Goal: Task Accomplishment & Management: Manage account settings

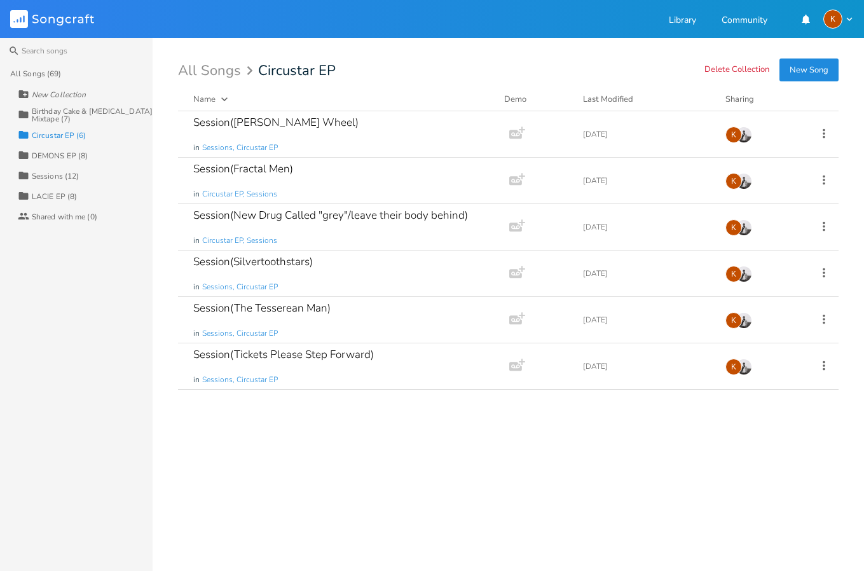
click at [58, 119] on div "Birthday Cake & [MEDICAL_DATA] Mixtape (7)" at bounding box center [92, 114] width 121 height 15
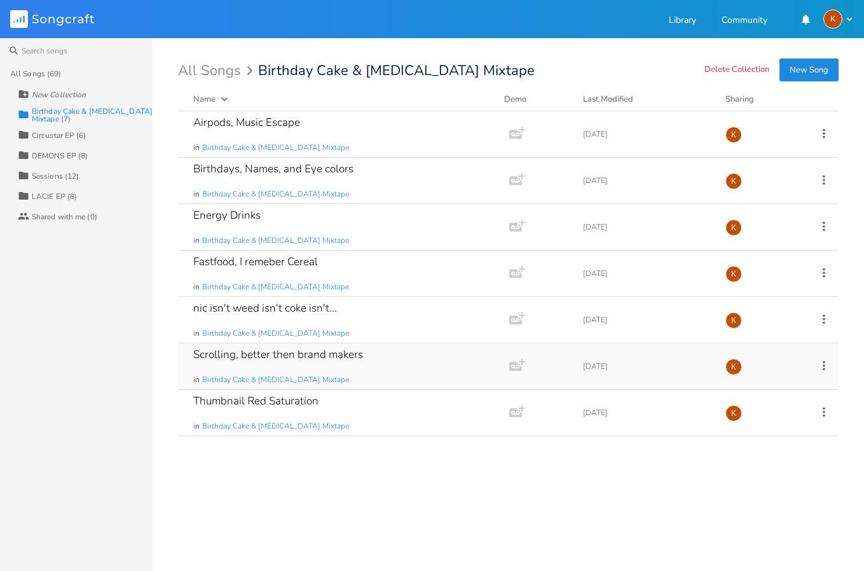
click at [819, 361] on icon at bounding box center [824, 365] width 14 height 14
click at [777, 385] on li "Edit Rename" at bounding box center [772, 385] width 102 height 22
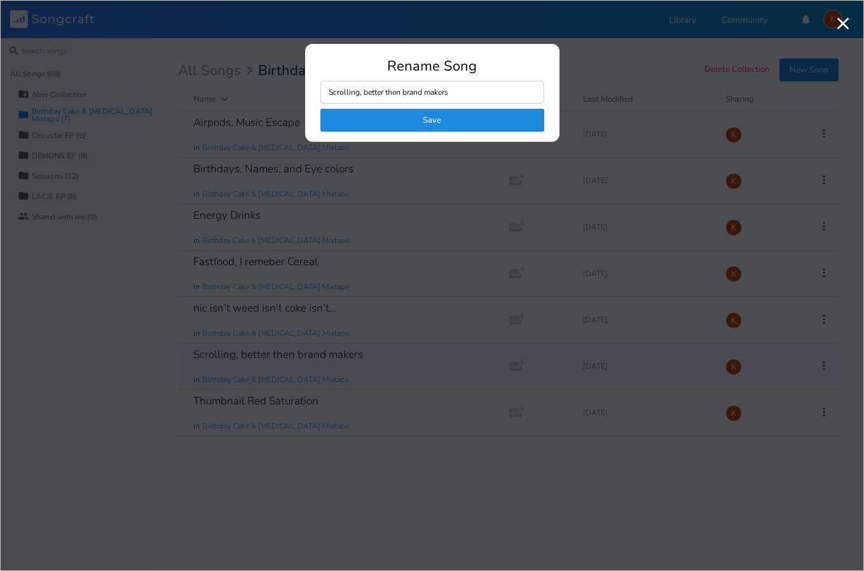
click at [400, 96] on input "Scrolling, better then brand makers" at bounding box center [432, 92] width 224 height 23
drag, startPoint x: 384, startPoint y: 94, endPoint x: 228, endPoint y: 74, distance: 157.7
click at [228, 74] on div "Rename Song Scrolling, better the brand makers Save" at bounding box center [431, 285] width 837 height 544
type input "the brand makers"
click at [347, 119] on button "Save" at bounding box center [432, 120] width 224 height 23
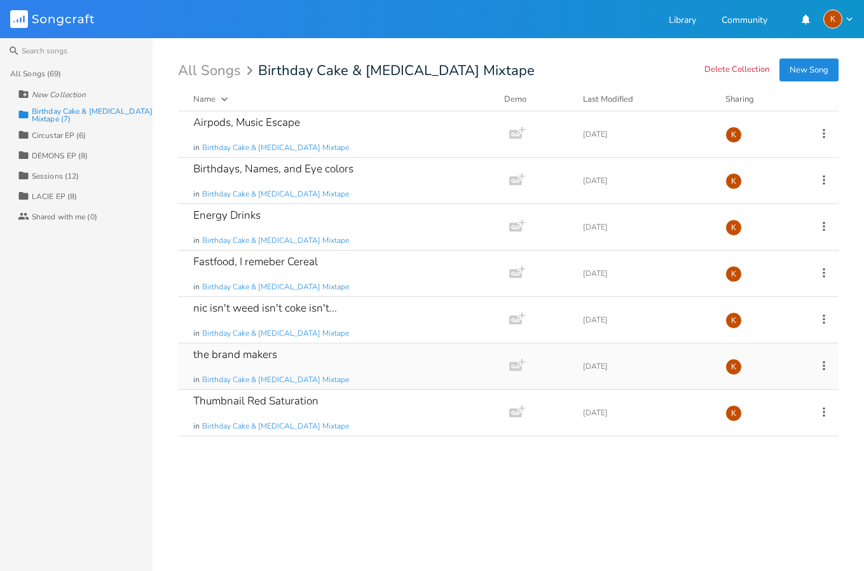
click at [616, 102] on div "Last Modified" at bounding box center [608, 98] width 50 height 11
click at [616, 99] on div "Last Modified" at bounding box center [608, 98] width 50 height 11
click at [827, 173] on icon at bounding box center [824, 180] width 14 height 14
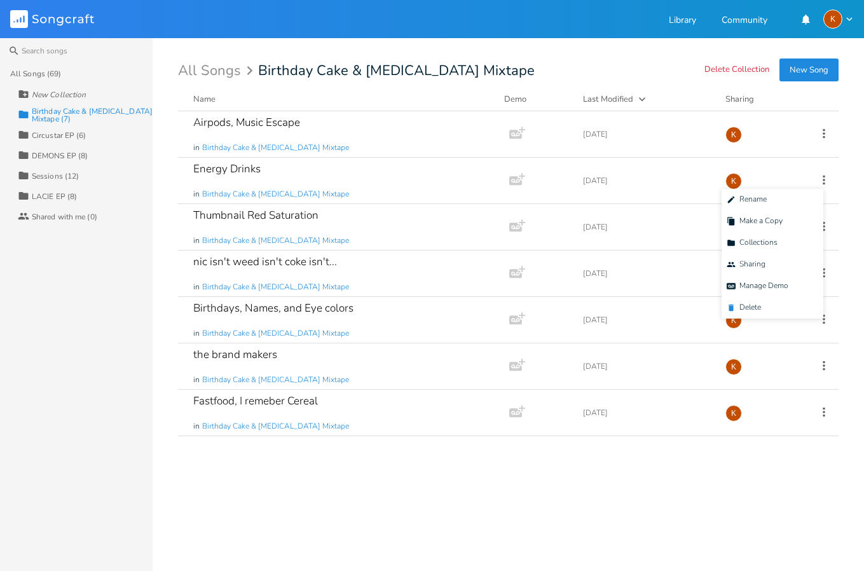
drag, startPoint x: 758, startPoint y: 301, endPoint x: 503, endPoint y: 58, distance: 352.9
click at [757, 301] on li "[PERSON_NAME]" at bounding box center [772, 308] width 102 height 22
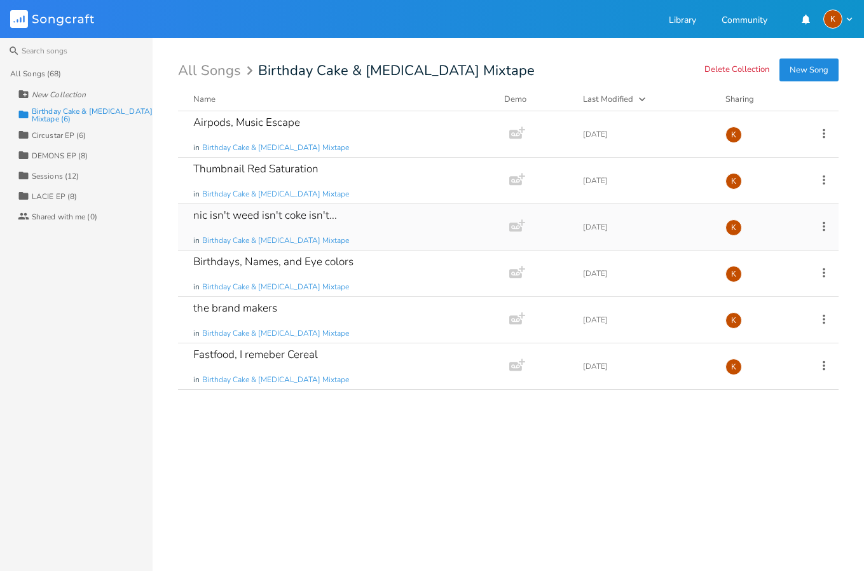
click at [820, 226] on icon at bounding box center [824, 226] width 14 height 14
click at [797, 350] on li "[PERSON_NAME]" at bounding box center [772, 354] width 102 height 22
click at [412, 203] on div "Thumbnail Red Saturation in Birthday Cake & [MEDICAL_DATA] Mixtape Add Demo [DA…" at bounding box center [508, 181] width 660 height 46
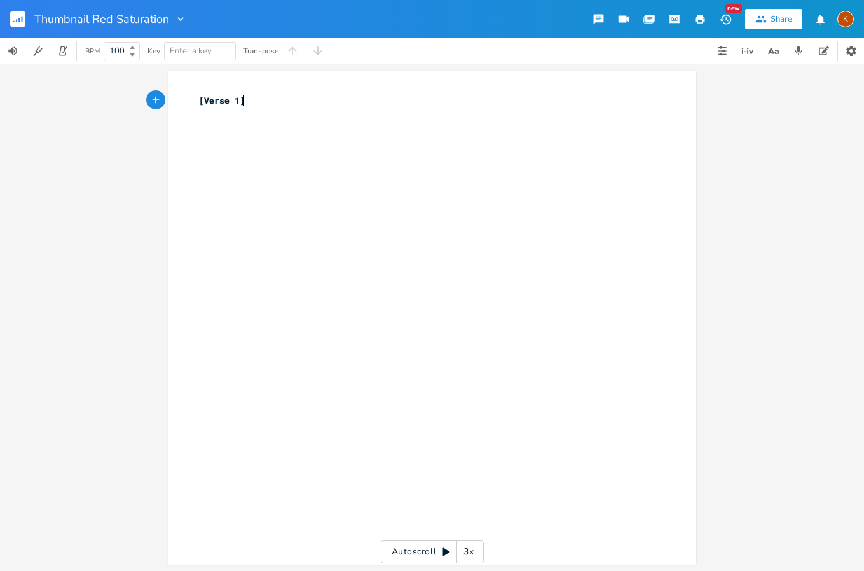
click at [15, 14] on rect "button" at bounding box center [17, 18] width 15 height 15
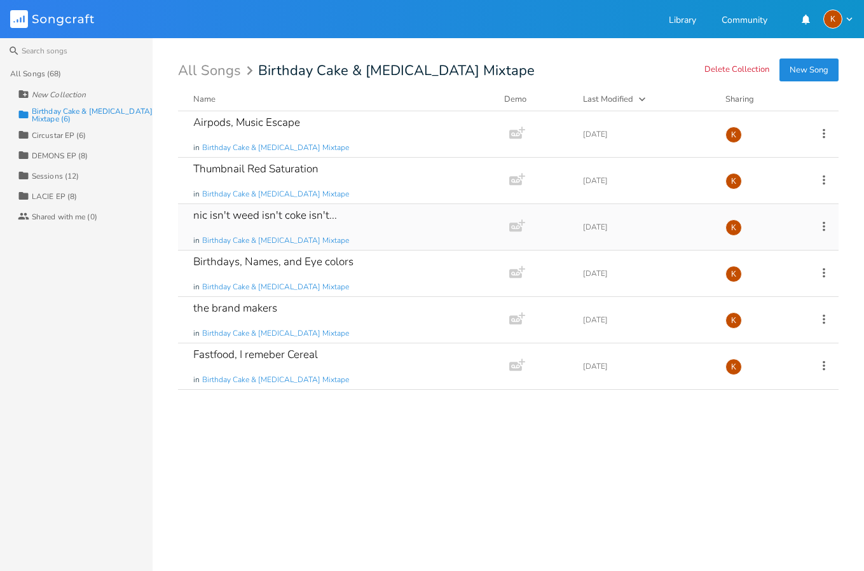
click at [381, 210] on div "nic isn't weed isn't coke isn't... in Birthday Cake & [MEDICAL_DATA] Mixtape" at bounding box center [341, 227] width 296 height 46
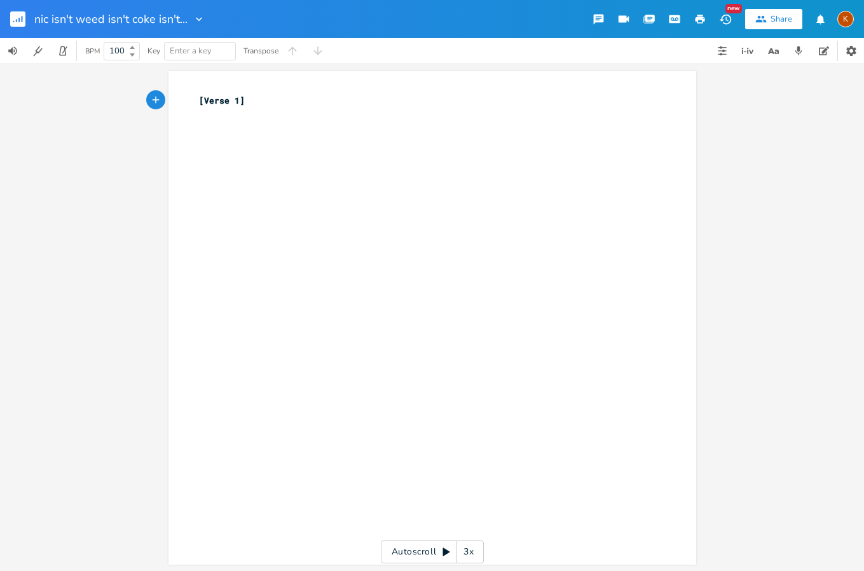
click at [37, 34] on div "nic isn't weed isn't coke isn't..." at bounding box center [119, 19] width 171 height 38
click at [20, 21] on icon "button" at bounding box center [18, 20] width 1 height 4
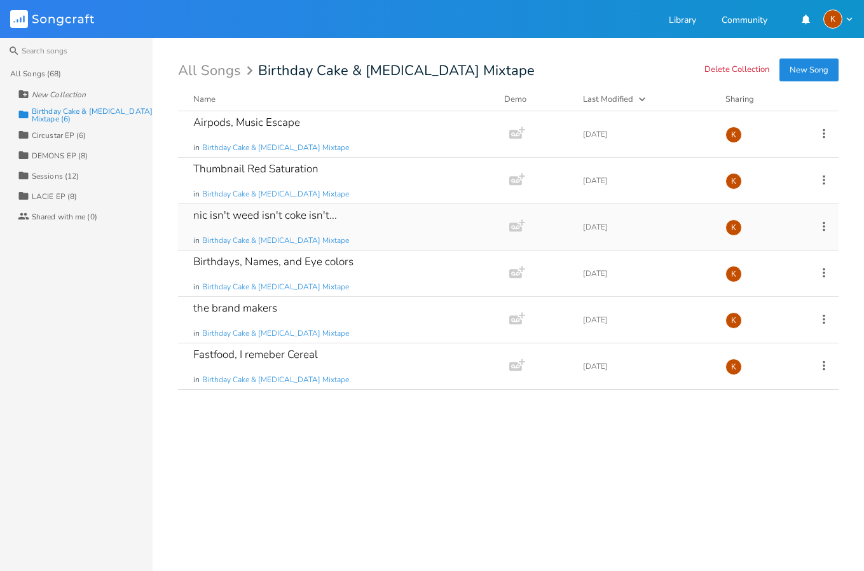
click at [824, 223] on icon at bounding box center [823, 226] width 3 height 10
click at [785, 346] on li "[PERSON_NAME]" at bounding box center [772, 354] width 102 height 22
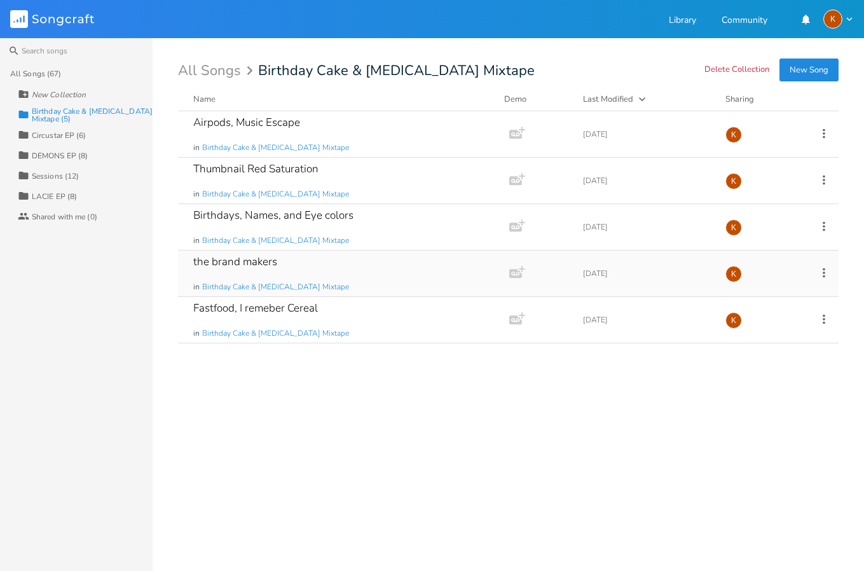
click at [829, 270] on icon at bounding box center [824, 273] width 14 height 14
click at [759, 394] on li "[PERSON_NAME]" at bounding box center [772, 401] width 102 height 22
click at [827, 135] on icon at bounding box center [824, 133] width 14 height 14
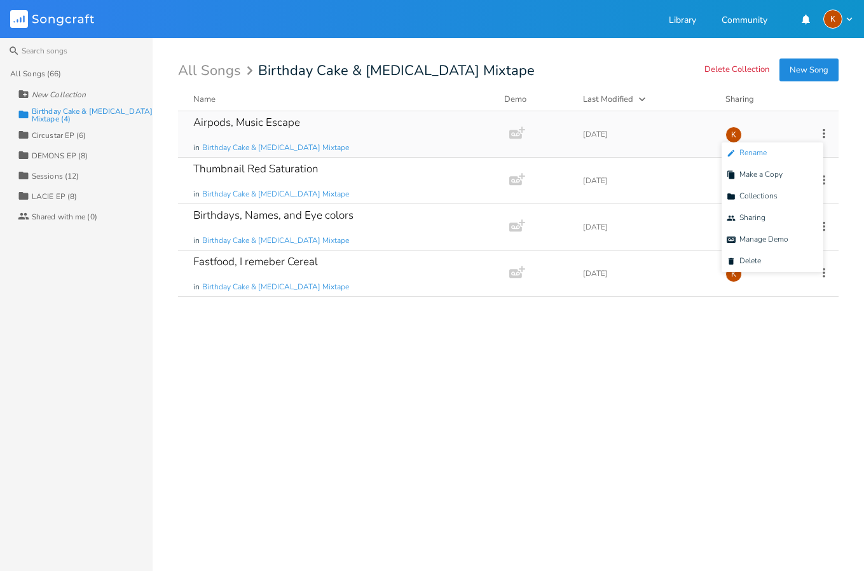
click at [787, 154] on li "Edit Rename" at bounding box center [772, 153] width 102 height 22
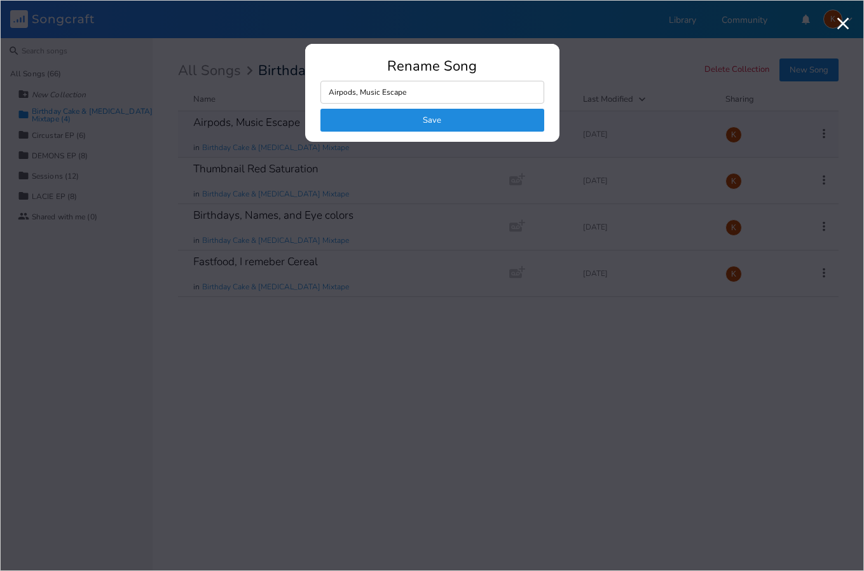
click at [437, 99] on input "Airpods, Music Escape" at bounding box center [432, 92] width 224 height 23
type input "Airpods"
click at [422, 112] on button "Save" at bounding box center [432, 120] width 224 height 23
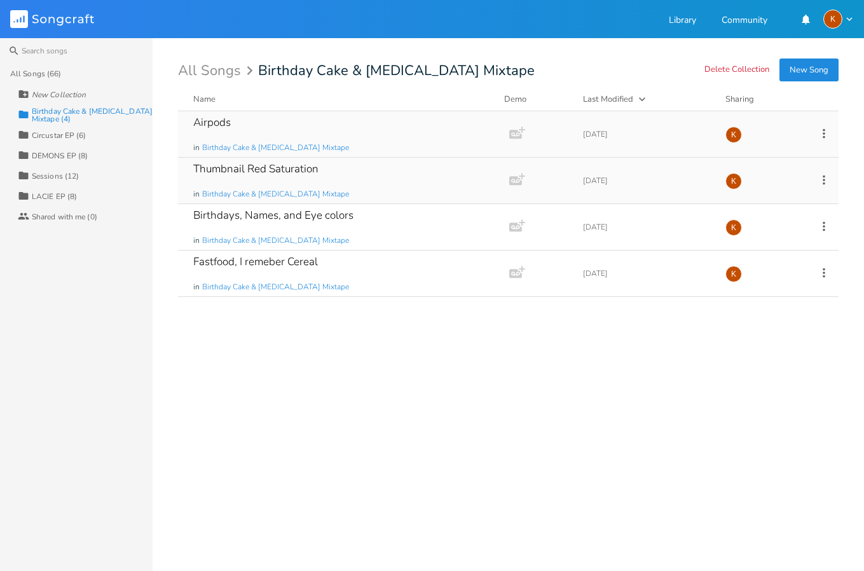
click at [820, 177] on icon at bounding box center [824, 180] width 14 height 14
click at [764, 196] on span "Edit Rename" at bounding box center [746, 199] width 40 height 9
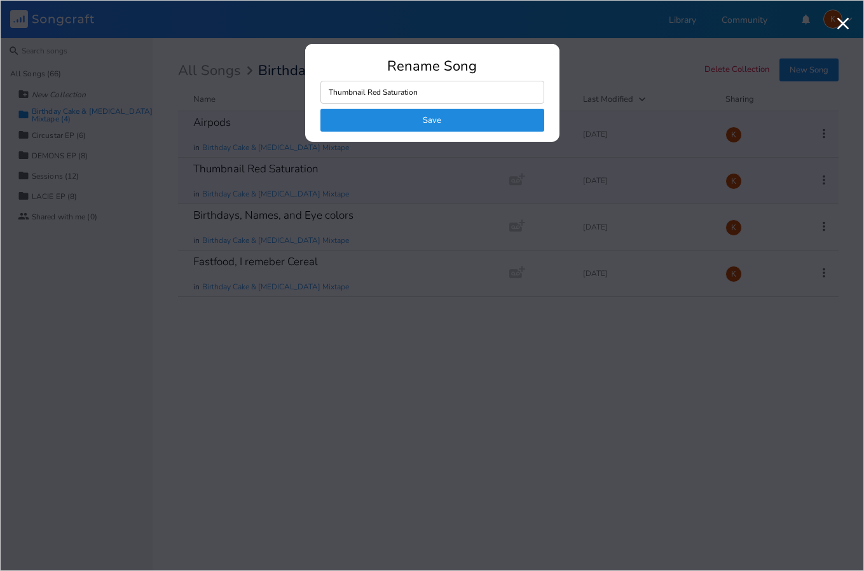
click at [381, 93] on input "Thumbnail Red Saturation" at bounding box center [432, 92] width 224 height 23
type input "Saturation"
click at [404, 115] on button "Save" at bounding box center [432, 120] width 224 height 23
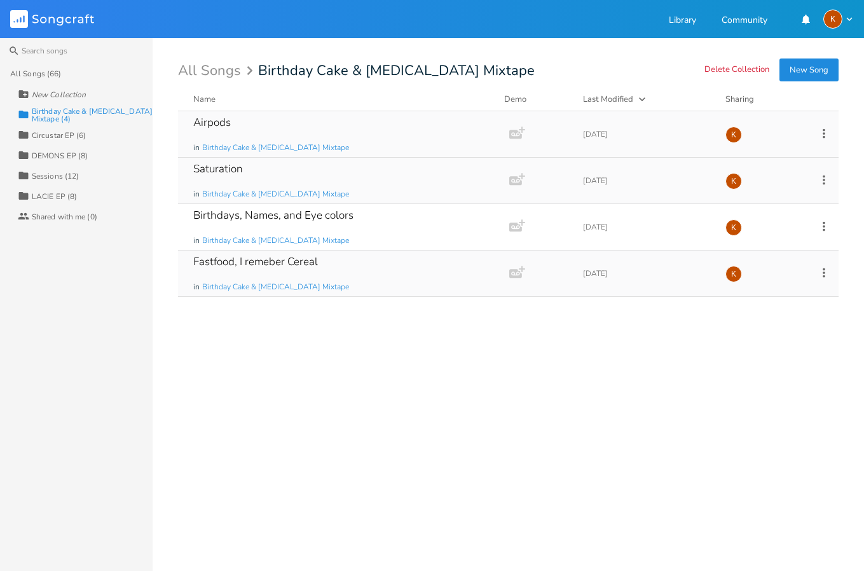
click at [827, 269] on icon at bounding box center [824, 273] width 14 height 14
click at [772, 296] on li "Edit Rename" at bounding box center [772, 293] width 102 height 22
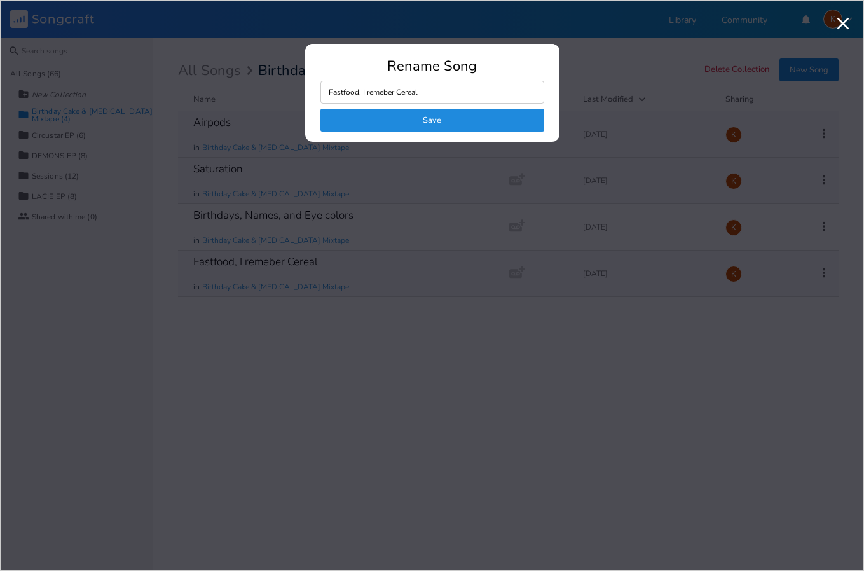
click at [409, 90] on input "Fastfood, I remeber Cereal" at bounding box center [432, 92] width 224 height 23
drag, startPoint x: 396, startPoint y: 93, endPoint x: 298, endPoint y: 105, distance: 98.7
click at [298, 105] on div "Rename Song Fastfood, I remeber Cereal Save" at bounding box center [431, 285] width 837 height 544
type input "Cereal"
click at [403, 119] on button "Save" at bounding box center [432, 120] width 224 height 23
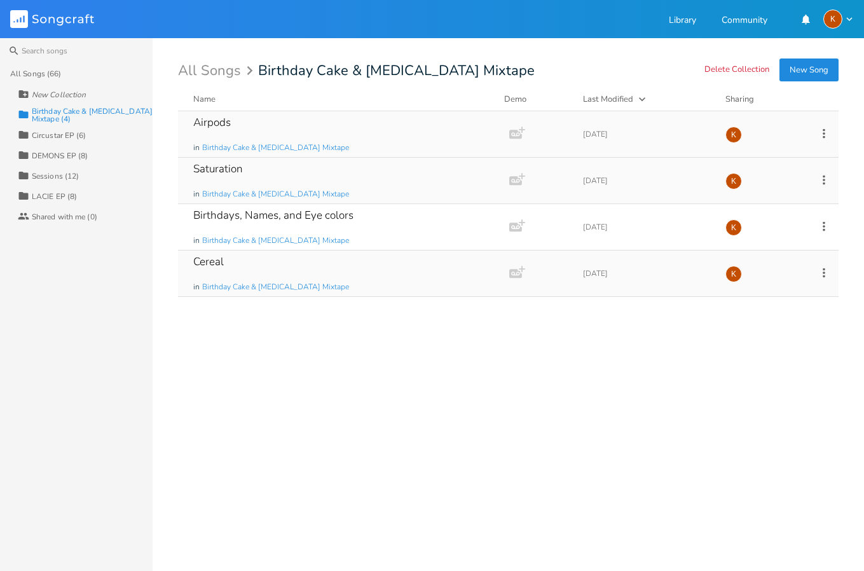
click at [335, 261] on div "Cereal in Birthday Cake & [MEDICAL_DATA] Mixtape" at bounding box center [341, 273] width 296 height 46
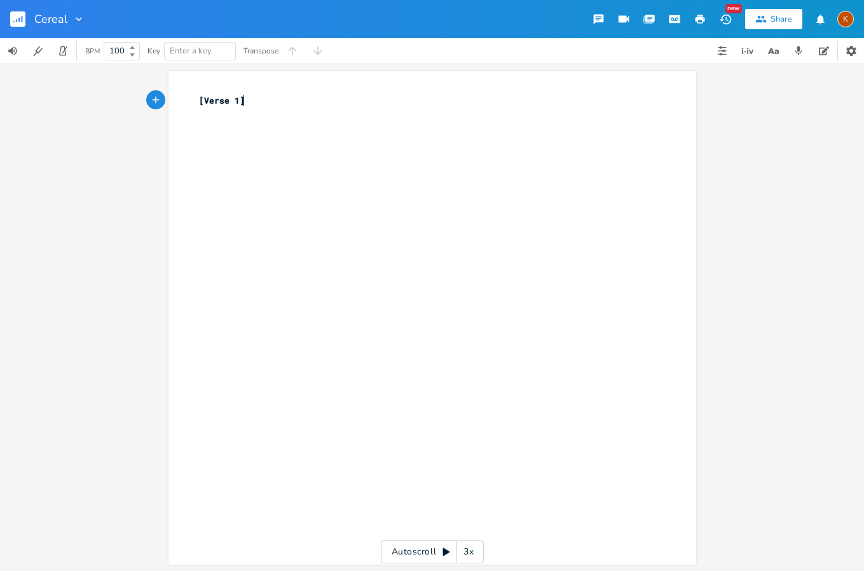
click at [297, 218] on div "xxxxxxxxxx [Verse 1] ​" at bounding box center [441, 330] width 491 height 477
click at [23, 17] on rect "button" at bounding box center [17, 18] width 15 height 15
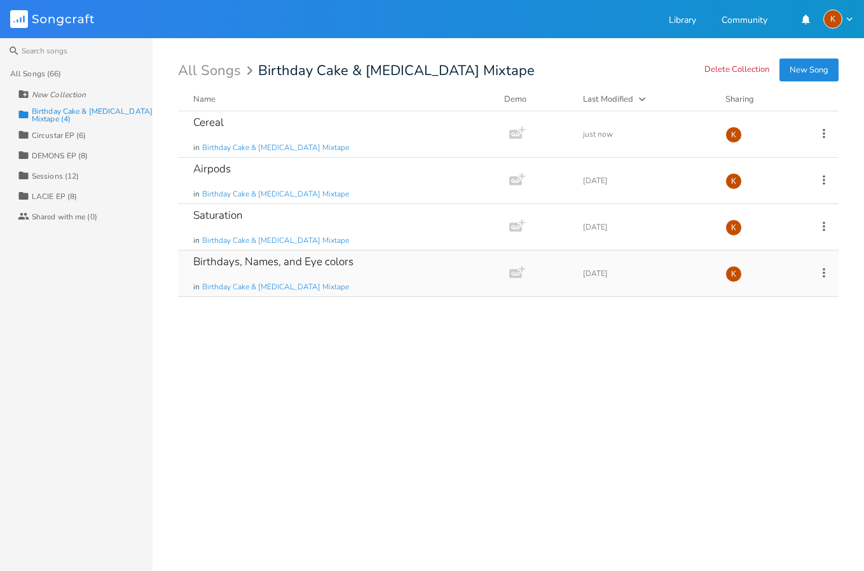
click at [826, 266] on icon at bounding box center [824, 273] width 14 height 14
click at [756, 297] on li "Edit Rename" at bounding box center [772, 293] width 102 height 22
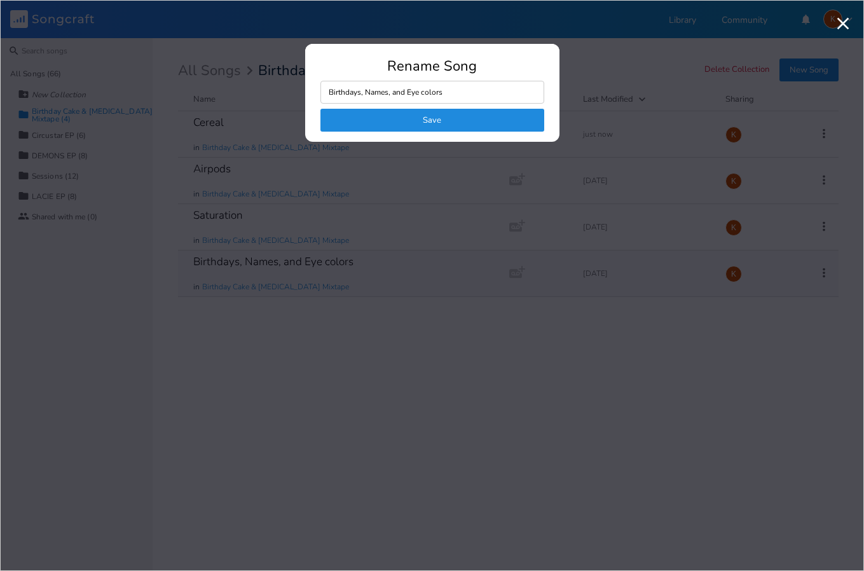
click at [463, 94] on input "Birthdays, Names, and Eye colors" at bounding box center [432, 92] width 224 height 23
drag, startPoint x: 456, startPoint y: 94, endPoint x: 359, endPoint y: 95, distance: 97.2
click at [359, 95] on input "Birthdays, Names, and Eye colors" at bounding box center [432, 92] width 224 height 23
click at [372, 92] on input "Birthdays, Names, and Eye colors" at bounding box center [432, 92] width 224 height 23
drag, startPoint x: 448, startPoint y: 92, endPoint x: 360, endPoint y: 93, distance: 88.3
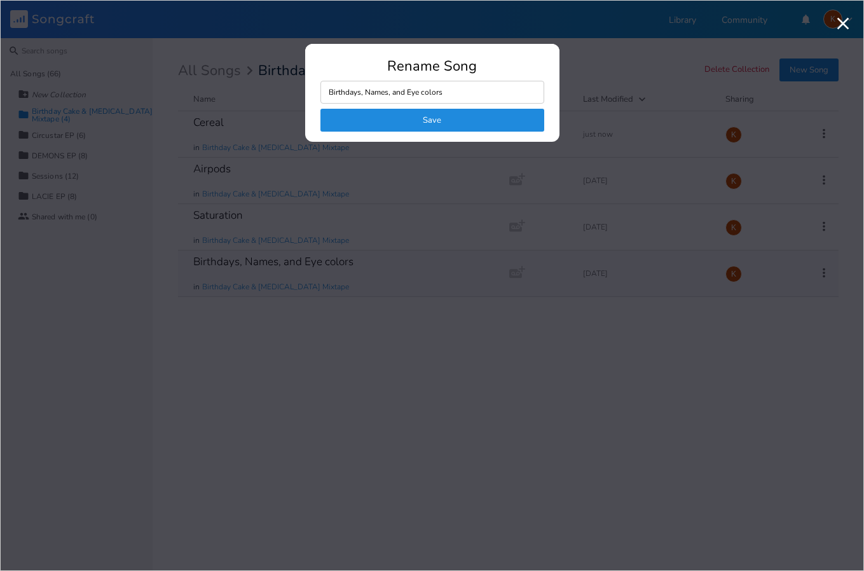
click at [360, 93] on input "Birthdays, Names, and Eye colors" at bounding box center [432, 92] width 224 height 23
type input "Birthdays"
click at [397, 119] on button "Save" at bounding box center [432, 120] width 224 height 23
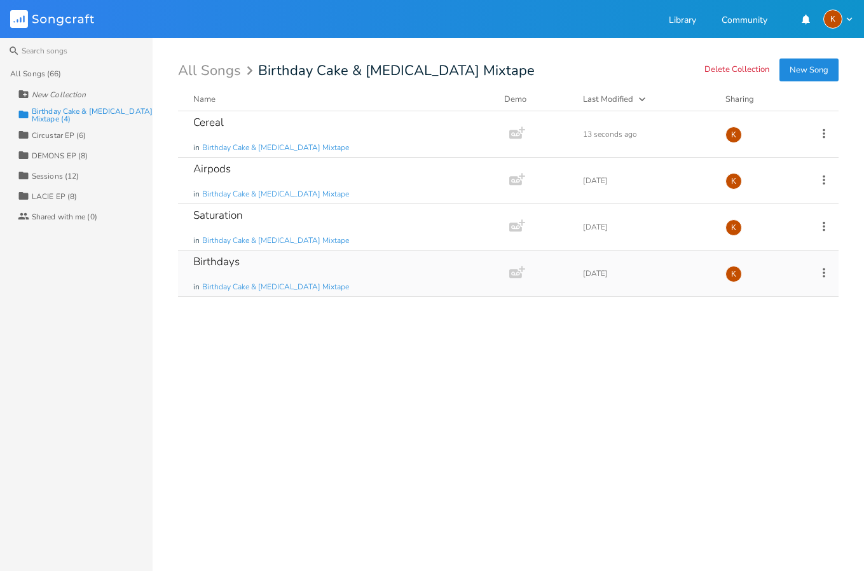
click at [342, 250] on div "Birthdays in Birthday Cake & [MEDICAL_DATA] Mixtape" at bounding box center [341, 273] width 296 height 46
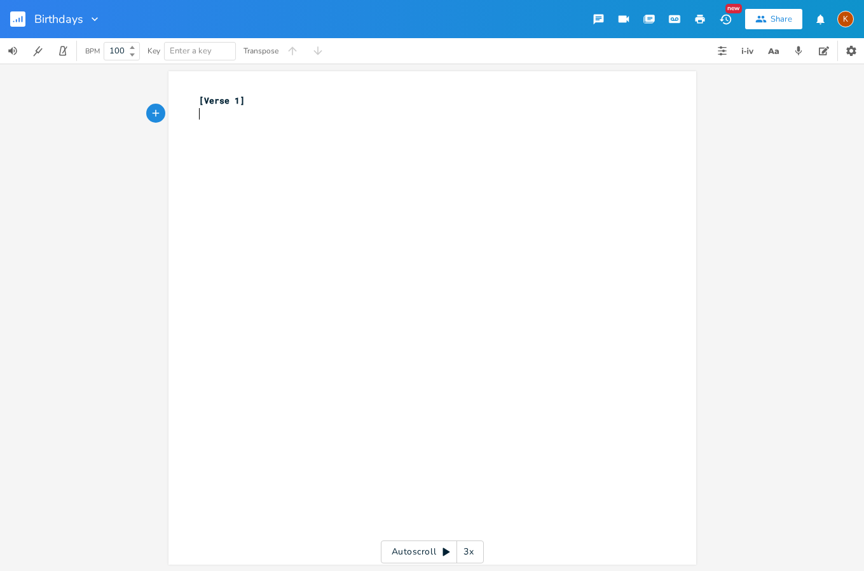
click at [302, 187] on div "xxxxxxxxxx [Verse 1] ​" at bounding box center [441, 330] width 491 height 477
click at [199, 117] on span ", Names, and Eye colors" at bounding box center [257, 113] width 117 height 11
type textarea "Birthdays"
click at [14, 11] on rect "button" at bounding box center [17, 18] width 15 height 15
